Goal: Complete application form: Complete application form

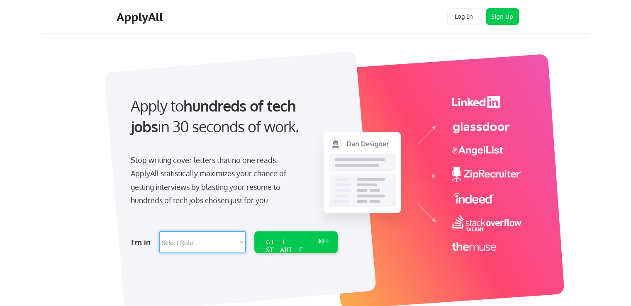
click at [237, 242] on select "Select Role Software Engineering Product Management Customer Success Sales UI/U…" at bounding box center [202, 243] width 86 height 22
select select ""product""
click at [159, 232] on select "Select Role Software Engineering Product Management Customer Success Sales UI/U…" at bounding box center [202, 243] width 86 height 22
select select ""product""
click at [296, 242] on div "GET STARTED" at bounding box center [288, 250] width 44 height 24
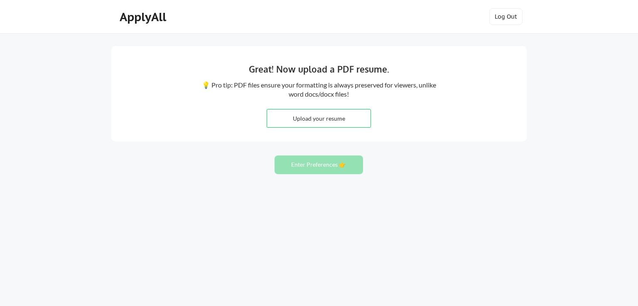
click at [311, 115] on input "file" at bounding box center [318, 119] width 103 height 18
type input "C:\fakepath\Muhammad Ali PMP® & CSM®CV.pdf"
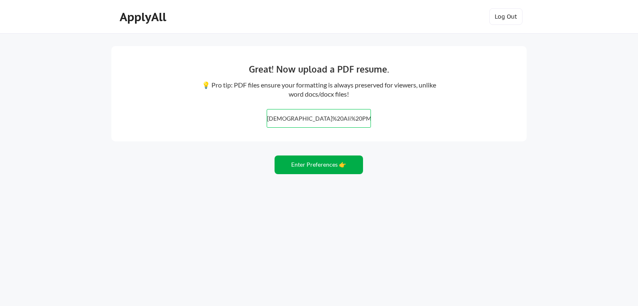
click at [318, 166] on button "Enter Preferences 👉" at bounding box center [318, 165] width 88 height 19
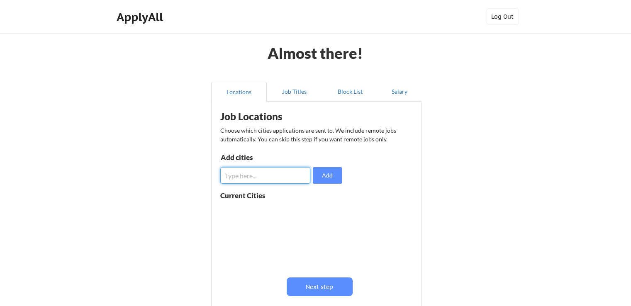
click at [281, 172] on input "input" at bounding box center [265, 175] width 90 height 17
type input "san [PERSON_NAME]"
click at [332, 181] on button "Add" at bounding box center [327, 175] width 29 height 17
click at [271, 177] on input "input" at bounding box center [265, 175] width 90 height 17
type input "Boston"
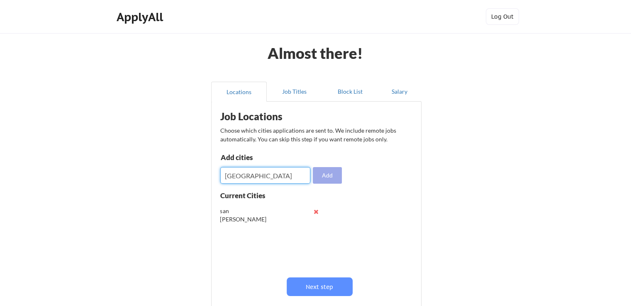
click at [335, 174] on button "Add" at bounding box center [327, 175] width 29 height 17
click at [269, 182] on input "input" at bounding box center [265, 175] width 90 height 17
type input "Austin"
click at [323, 176] on button "Add" at bounding box center [327, 175] width 29 height 17
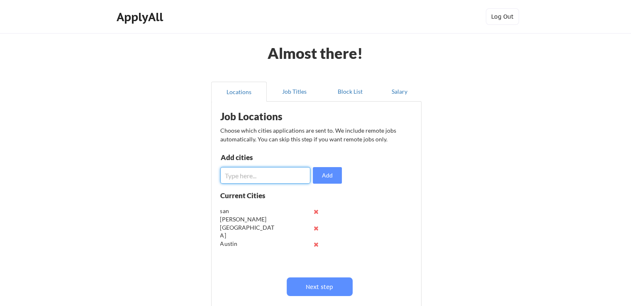
click at [271, 176] on input "input" at bounding box center [265, 175] width 90 height 17
paste input "luxembourg"
type input "[GEOGRAPHIC_DATA]"
click at [324, 174] on button "Add" at bounding box center [327, 175] width 29 height 17
click at [270, 174] on input "input" at bounding box center [265, 175] width 90 height 17
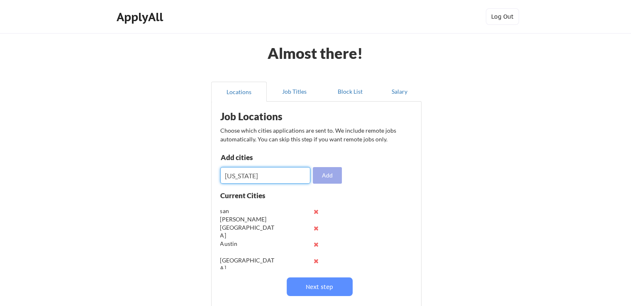
type input "[US_STATE]"
click at [321, 174] on button "Add" at bounding box center [327, 175] width 29 height 17
click at [258, 173] on input "input" at bounding box center [265, 175] width 90 height 17
type input "Berlin"
click at [326, 171] on button "Add" at bounding box center [327, 175] width 29 height 17
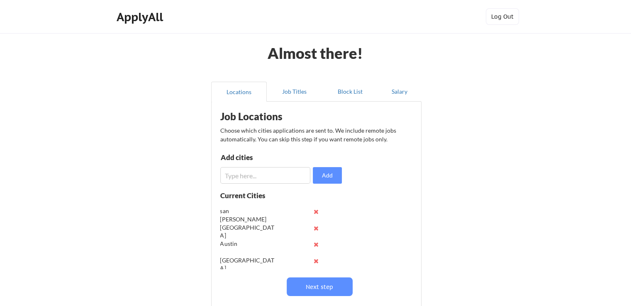
click at [267, 176] on input "input" at bounding box center [265, 175] width 90 height 17
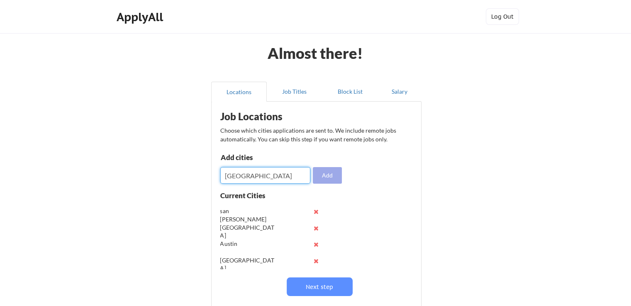
type input "Munich"
click at [336, 175] on button "Add" at bounding box center [327, 175] width 29 height 17
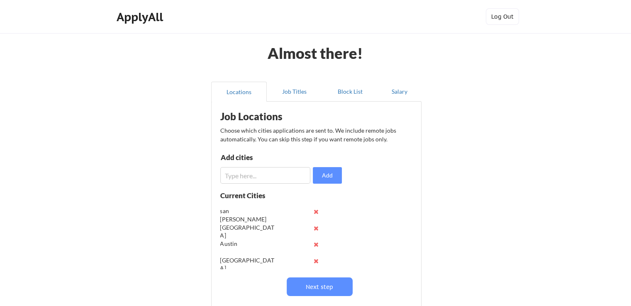
click at [266, 176] on input "input" at bounding box center [265, 175] width 90 height 17
type input "Germany"
click at [263, 171] on input "input" at bounding box center [265, 175] width 90 height 17
type input "Euorpe"
click at [325, 173] on button "Add" at bounding box center [327, 175] width 29 height 17
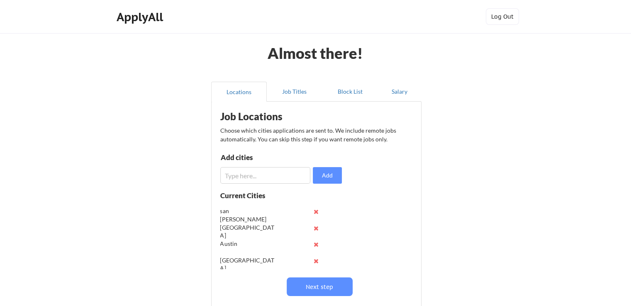
click at [280, 175] on input "input" at bounding box center [265, 175] width 90 height 17
type input "UK"
click at [320, 175] on button "Add" at bounding box center [327, 175] width 29 height 17
click at [274, 176] on input "input" at bounding box center [265, 175] width 90 height 17
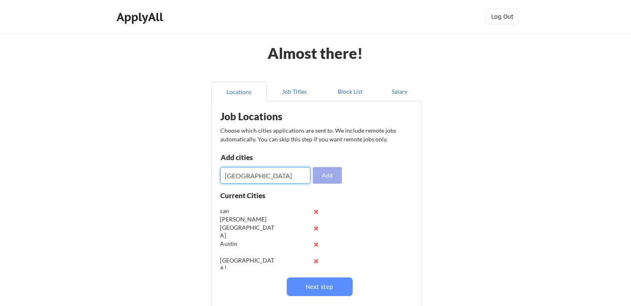
type input "USA"
click at [328, 168] on button "Add" at bounding box center [327, 175] width 29 height 17
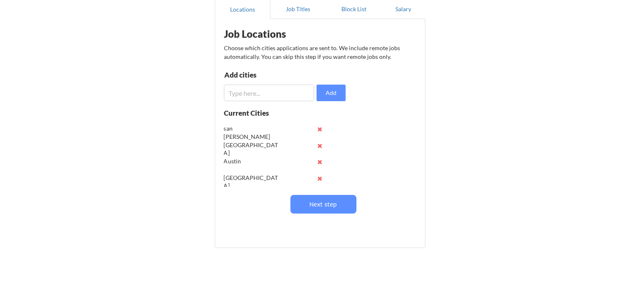
scroll to position [83, 0]
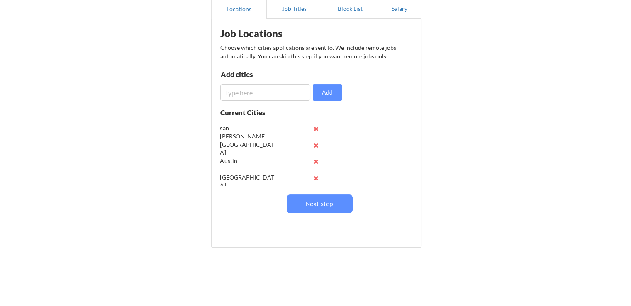
click at [279, 92] on input "input" at bounding box center [265, 92] width 90 height 17
type input "Netherland"
click at [325, 94] on button "Add" at bounding box center [327, 92] width 29 height 17
click at [274, 93] on input "input" at bounding box center [265, 92] width 90 height 17
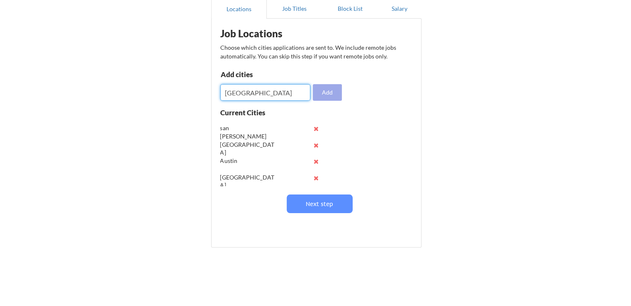
type input "Denmark"
click at [318, 90] on button "Add" at bounding box center [327, 92] width 29 height 17
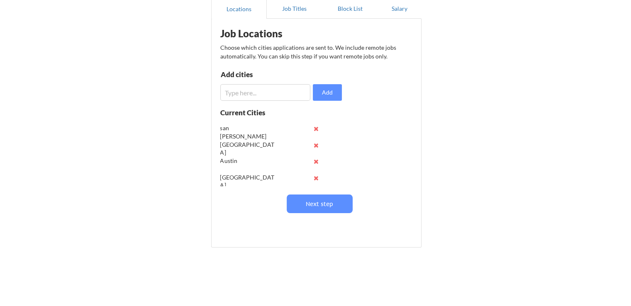
click at [277, 92] on input "input" at bounding box center [265, 92] width 90 height 17
type input "New york"
click at [277, 92] on input "input" at bounding box center [265, 92] width 90 height 17
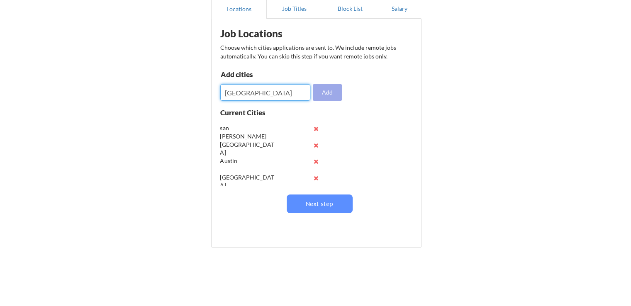
type input "Canada"
click at [319, 93] on button "Add" at bounding box center [327, 92] width 29 height 17
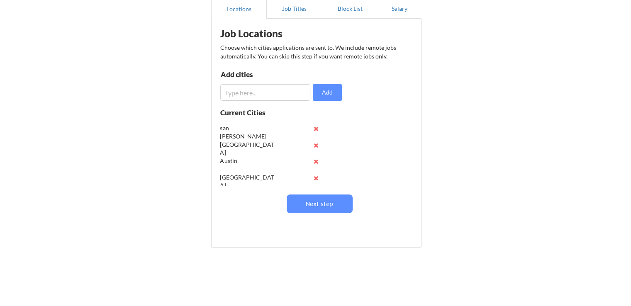
click at [272, 88] on input "input" at bounding box center [265, 92] width 90 height 17
type input "UAE"
click at [274, 90] on input "input" at bounding box center [265, 92] width 90 height 17
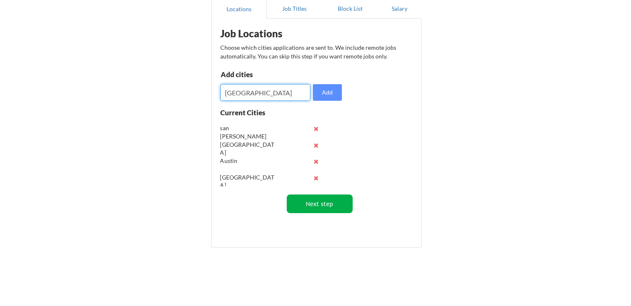
type input "saudia arabia"
click at [316, 205] on button "Next step" at bounding box center [320, 204] width 66 height 19
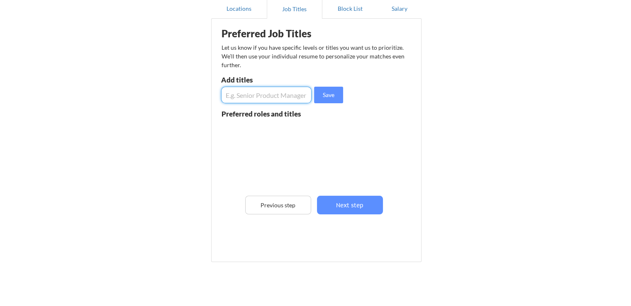
click at [266, 95] on input "input" at bounding box center [266, 95] width 91 height 17
type input "PRoduct Owner"
click at [317, 91] on button "Save" at bounding box center [328, 95] width 29 height 17
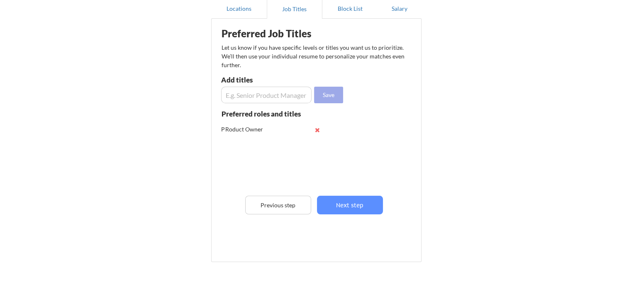
click at [314, 87] on button "Save" at bounding box center [328, 95] width 29 height 17
click at [285, 93] on input "input" at bounding box center [266, 95] width 91 height 17
type input "Scrum Master"
click at [322, 94] on button "Save" at bounding box center [328, 95] width 29 height 17
click at [270, 95] on input "input" at bounding box center [266, 95] width 91 height 17
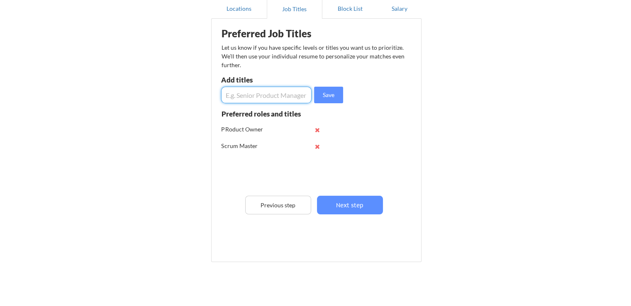
click at [318, 129] on button at bounding box center [318, 130] width 6 height 6
click at [274, 97] on input "input" at bounding box center [266, 95] width 91 height 17
click at [233, 96] on input "input" at bounding box center [266, 95] width 91 height 17
type input "Product Owner"
click at [322, 92] on button "Save" at bounding box center [328, 95] width 29 height 17
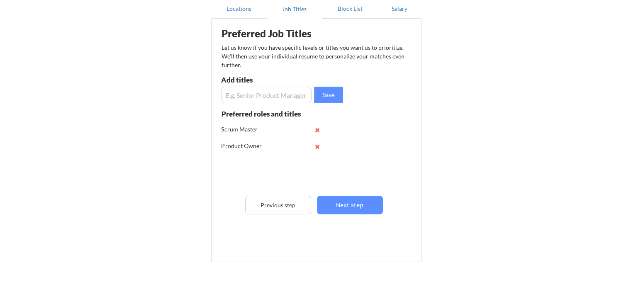
click at [283, 92] on input "input" at bounding box center [266, 95] width 91 height 17
click at [234, 97] on input "input" at bounding box center [266, 95] width 91 height 17
type input "Project Manager"
click at [334, 91] on button "Save" at bounding box center [328, 95] width 29 height 17
click at [286, 97] on input "input" at bounding box center [266, 95] width 91 height 17
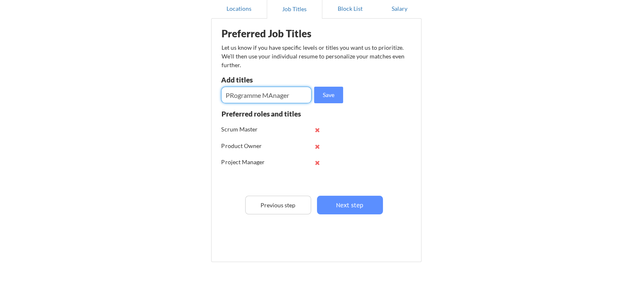
click at [269, 95] on input "input" at bounding box center [266, 95] width 91 height 17
click at [274, 95] on input "input" at bounding box center [266, 95] width 91 height 17
type input "Programme Manager"
click at [335, 92] on button "Save" at bounding box center [328, 95] width 29 height 17
click at [279, 89] on input "input" at bounding box center [266, 95] width 91 height 17
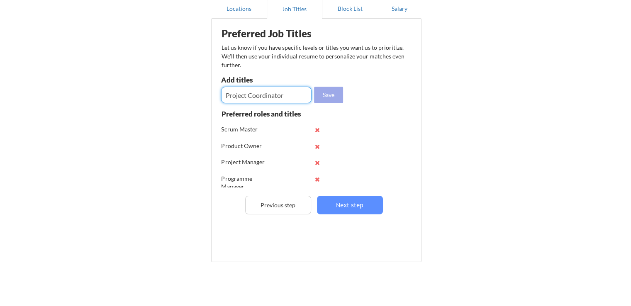
type input "Project Coordinator"
click at [329, 90] on button "Save" at bounding box center [328, 95] width 29 height 17
click at [283, 94] on input "input" at bounding box center [266, 95] width 91 height 17
type input "IT"
click at [324, 99] on button "Save" at bounding box center [328, 95] width 29 height 17
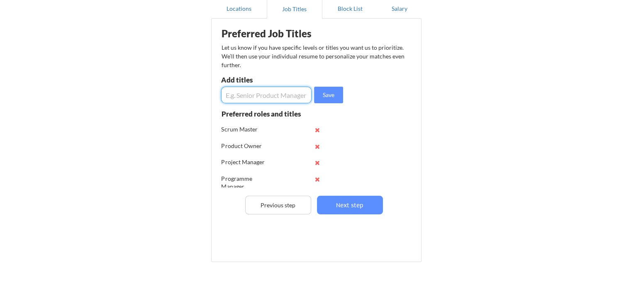
click at [270, 97] on input "input" at bounding box center [266, 95] width 91 height 17
type input "PMP"
click at [322, 96] on button "Save" at bounding box center [328, 95] width 29 height 17
click at [274, 99] on input "input" at bounding box center [266, 95] width 91 height 17
type input "CSM"
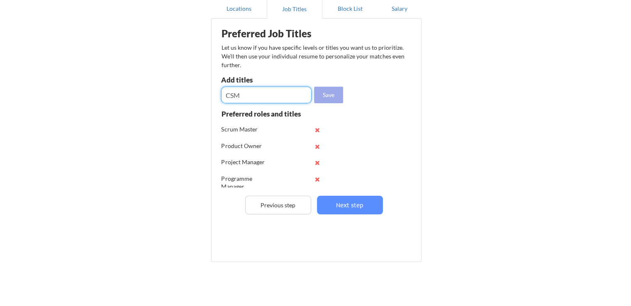
click at [319, 97] on button "Save" at bounding box center [328, 95] width 29 height 17
click at [296, 92] on input "input" at bounding box center [266, 95] width 91 height 17
type input "Scrum"
click at [323, 93] on button "Save" at bounding box center [328, 95] width 29 height 17
click at [273, 95] on input "input" at bounding box center [266, 95] width 91 height 17
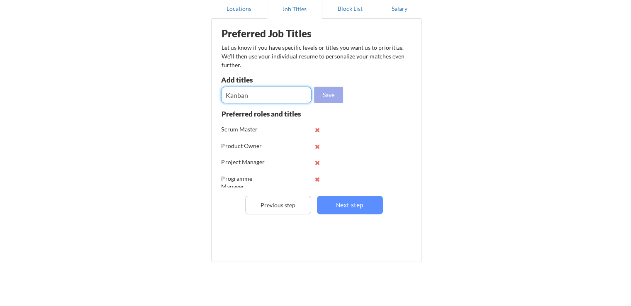
type input "Kanban"
click at [319, 94] on button "Save" at bounding box center [328, 95] width 29 height 17
click at [267, 91] on input "input" at bounding box center [266, 95] width 91 height 17
type input "Agile"
click at [328, 93] on button "Save" at bounding box center [328, 95] width 29 height 17
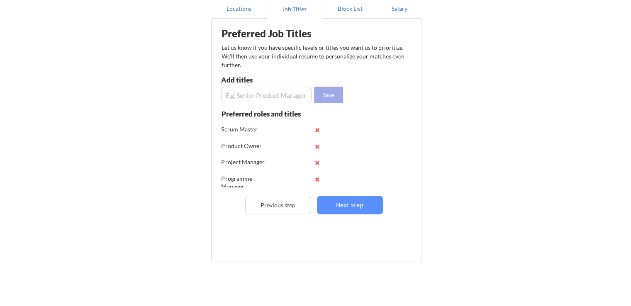
click at [314, 87] on button "Save" at bounding box center [328, 95] width 29 height 17
click at [286, 95] on input "input" at bounding box center [266, 95] width 91 height 17
click at [246, 94] on input "input" at bounding box center [266, 95] width 91 height 17
type input "Product manager"
click at [338, 95] on button "Save" at bounding box center [328, 95] width 29 height 17
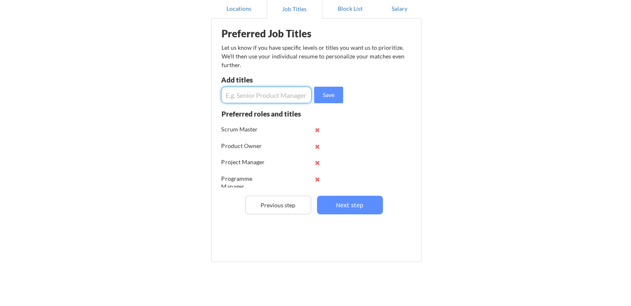
click at [271, 100] on input "input" at bounding box center [266, 95] width 91 height 17
type input "Senior"
click at [334, 97] on button "Save" at bounding box center [328, 95] width 29 height 17
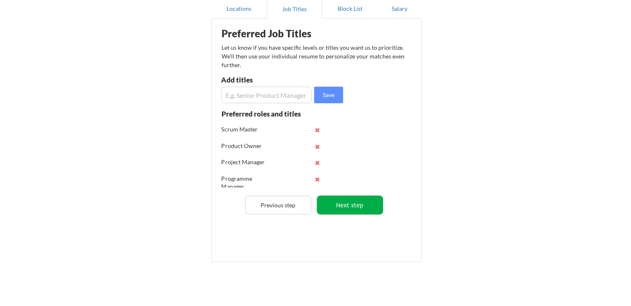
click at [350, 202] on button "Next step" at bounding box center [350, 205] width 66 height 19
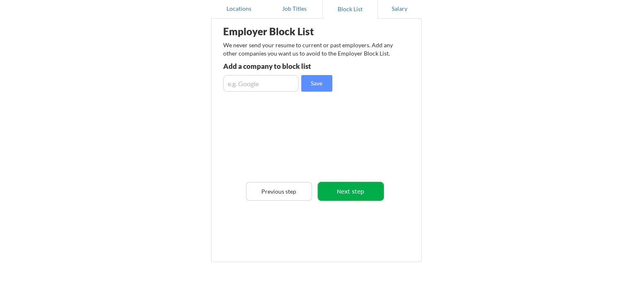
click at [355, 192] on button "Next step" at bounding box center [351, 191] width 66 height 19
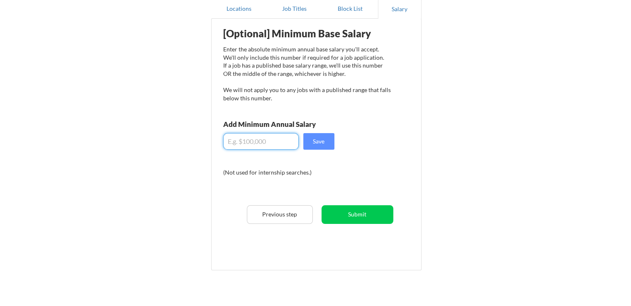
click at [258, 139] on input "input" at bounding box center [261, 141] width 76 height 17
type input "$50,000"
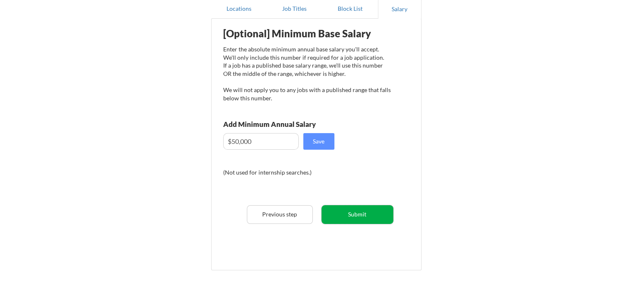
click at [362, 213] on button "Submit" at bounding box center [358, 215] width 72 height 19
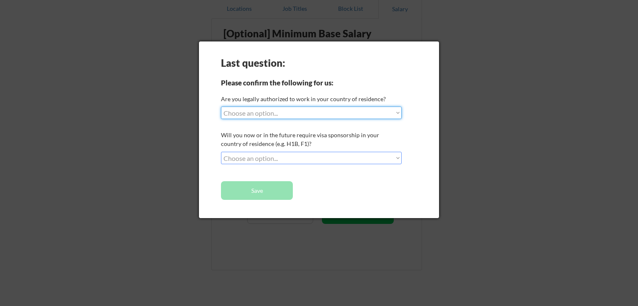
click at [394, 113] on select "Choose an option... Yes, I am a US Citizen Yes, I am a Canadian Citizen Yes, I …" at bounding box center [311, 113] width 181 height 12
select select ""BLANK_1427118194589""
click at [221, 107] on select "Choose an option... Yes, I am a US Citizen Yes, I am a Canadian Citizen Yes, I …" at bounding box center [311, 113] width 181 height 12
click at [376, 157] on select "Choose an option... No, I will not need sponsorship Yes, I will need sponsorship" at bounding box center [311, 158] width 181 height 12
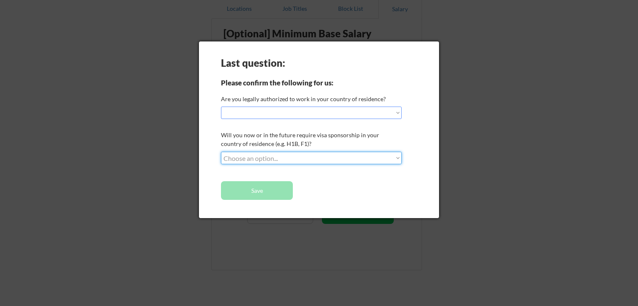
select select ""yes__i_will_need_sponsorship""
click at [221, 152] on select "Choose an option... No, I will not need sponsorship Yes, I will need sponsorship" at bounding box center [311, 158] width 181 height 12
click at [351, 112] on select "Choose an option... Yes, I am a US Citizen Yes, I am a Canadian Citizen Yes, I …" at bounding box center [311, 113] width 181 height 12
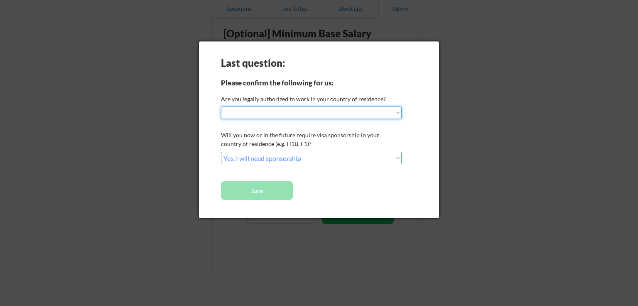
select select ""no__i_am_not__yet__authorized""
click at [221, 107] on select "Choose an option... Yes, I am a US Citizen Yes, I am a Canadian Citizen Yes, I …" at bounding box center [311, 113] width 181 height 12
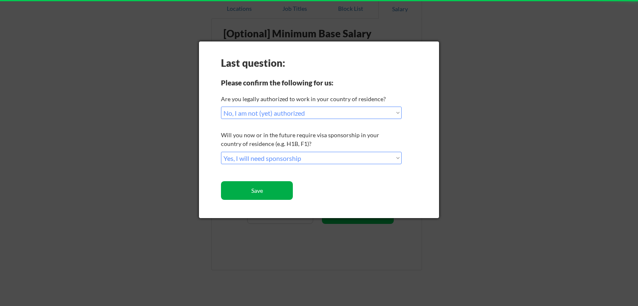
click at [274, 188] on button "Save" at bounding box center [257, 190] width 72 height 19
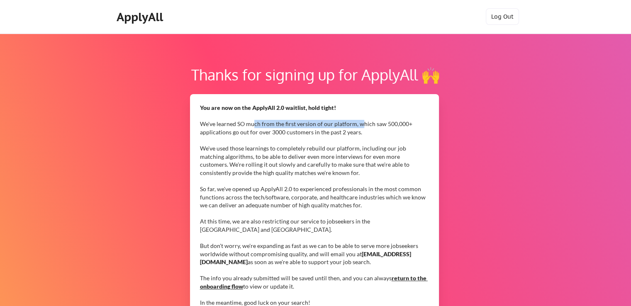
drag, startPoint x: 254, startPoint y: 122, endPoint x: 360, endPoint y: 126, distance: 106.4
click at [360, 126] on div "You are now on the ApplyAll 2.0 waitlist, hold tight! We've learned SO much fro…" at bounding box center [314, 214] width 229 height 220
drag, startPoint x: 273, startPoint y: 131, endPoint x: 284, endPoint y: 132, distance: 10.8
click at [284, 132] on div "You are now on the ApplyAll 2.0 waitlist, hold tight! We've learned SO much fro…" at bounding box center [314, 214] width 229 height 220
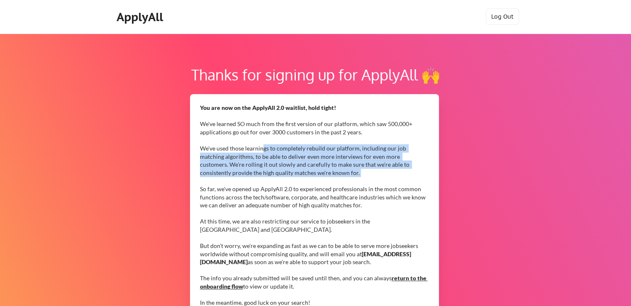
drag, startPoint x: 264, startPoint y: 148, endPoint x: 278, endPoint y: 177, distance: 31.8
click at [278, 177] on div "You are now on the ApplyAll 2.0 waitlist, hold tight! We've learned SO much fro…" at bounding box center [314, 214] width 229 height 220
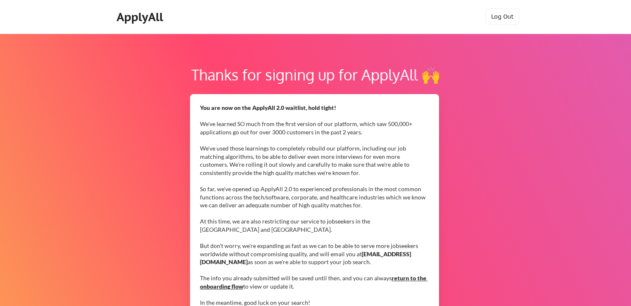
click at [262, 187] on div "You are now on the ApplyAll 2.0 waitlist, hold tight! We've learned SO much fro…" at bounding box center [314, 214] width 229 height 220
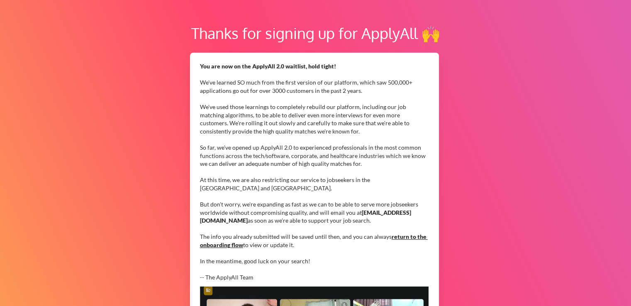
drag, startPoint x: 256, startPoint y: 236, endPoint x: 389, endPoint y: 237, distance: 132.9
click at [389, 237] on div "You are now on the ApplyAll 2.0 waitlist, hold tight! We've learned SO much fro…" at bounding box center [314, 172] width 229 height 220
click at [241, 247] on link "return to the onboarding flow" at bounding box center [314, 240] width 228 height 15
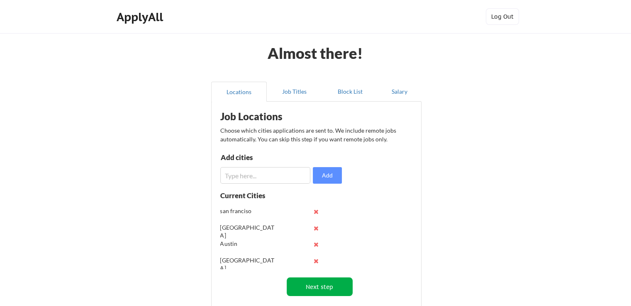
click at [332, 285] on button "Next step" at bounding box center [320, 287] width 66 height 19
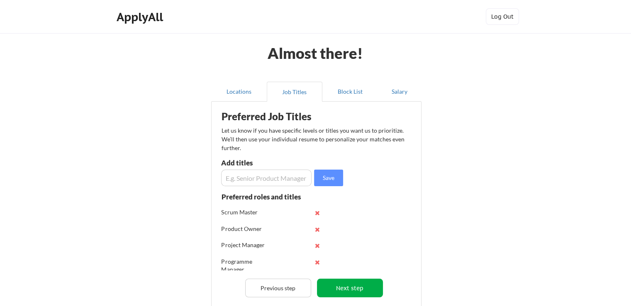
click at [343, 285] on button "Next step" at bounding box center [350, 288] width 66 height 19
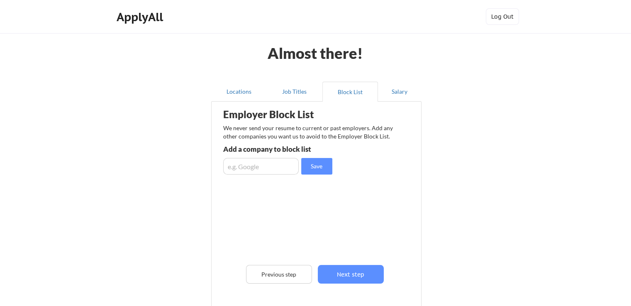
click at [343, 285] on div "Employer Block List We never send your resume to current or past employers. Add…" at bounding box center [316, 211] width 201 height 215
click at [350, 276] on button "Next step" at bounding box center [351, 274] width 66 height 19
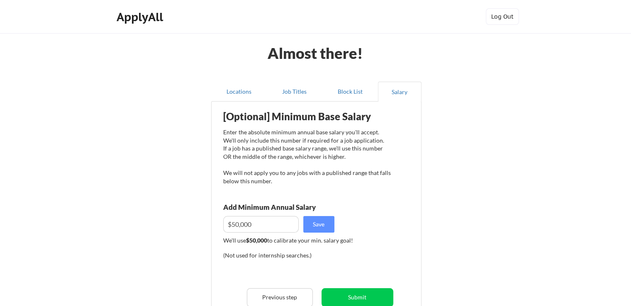
click at [352, 288] on div "[Optional] Minimum Base Salary Enter the absolute minimum annual base salary yo…" at bounding box center [318, 224] width 205 height 237
click at [362, 292] on button "Submit" at bounding box center [358, 298] width 72 height 19
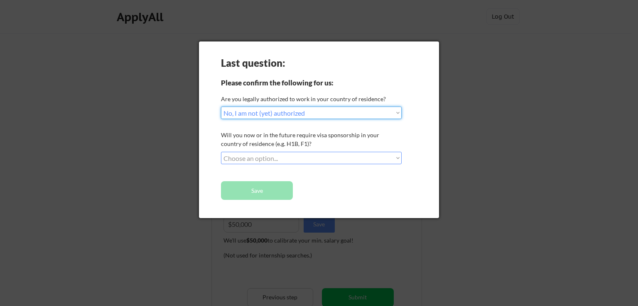
click at [339, 109] on select "Choose an option... Yes, I am a [DEMOGRAPHIC_DATA] Citizen Yes, I am a [DEMOGRA…" at bounding box center [311, 113] width 181 height 12
select select ""yes__i_am_here_on_a_visa__h1b__opt__etc__""
click at [221, 107] on select "Choose an option... Yes, I am a [DEMOGRAPHIC_DATA] Citizen Yes, I am a [DEMOGRA…" at bounding box center [311, 113] width 181 height 12
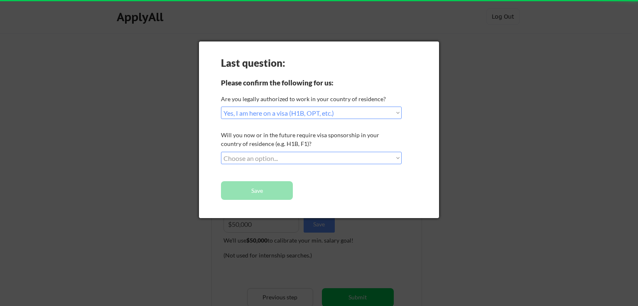
click at [332, 158] on select "Choose an option... No, I will not need sponsorship Yes, I will need sponsorship" at bounding box center [311, 158] width 181 height 12
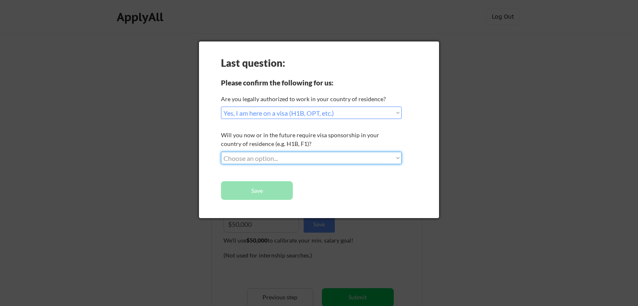
select select ""yes__i_will_need_sponsorship""
click at [221, 152] on select "Choose an option... No, I will not need sponsorship Yes, I will need sponsorship" at bounding box center [311, 158] width 181 height 12
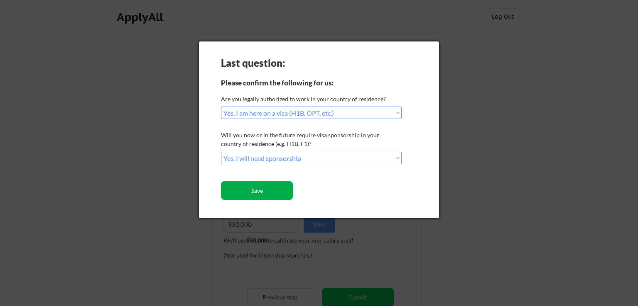
click at [285, 191] on button "Save" at bounding box center [257, 190] width 72 height 19
